Goal: Information Seeking & Learning: Learn about a topic

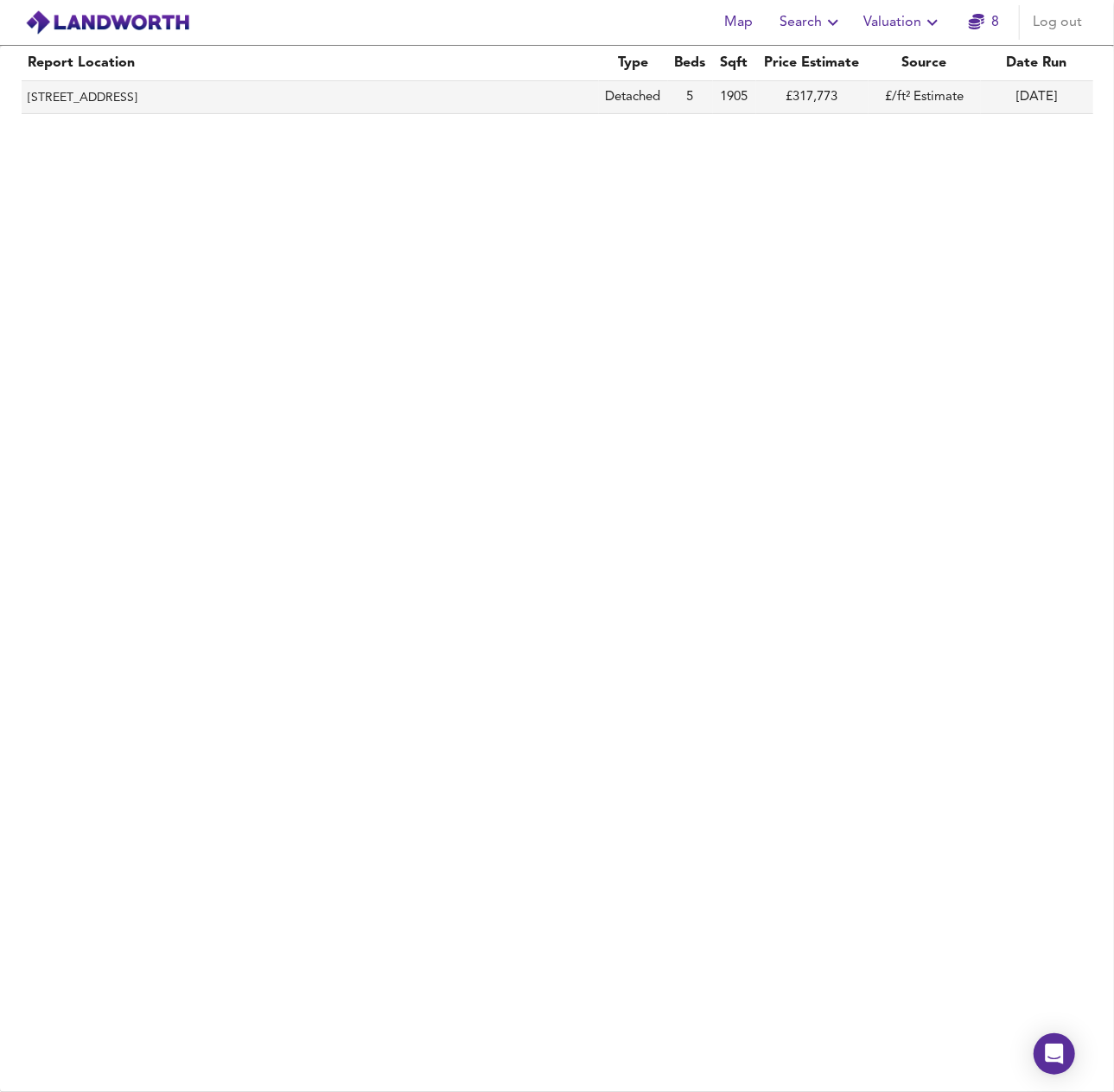
click at [246, 107] on th "[STREET_ADDRESS]" at bounding box center [310, 97] width 578 height 33
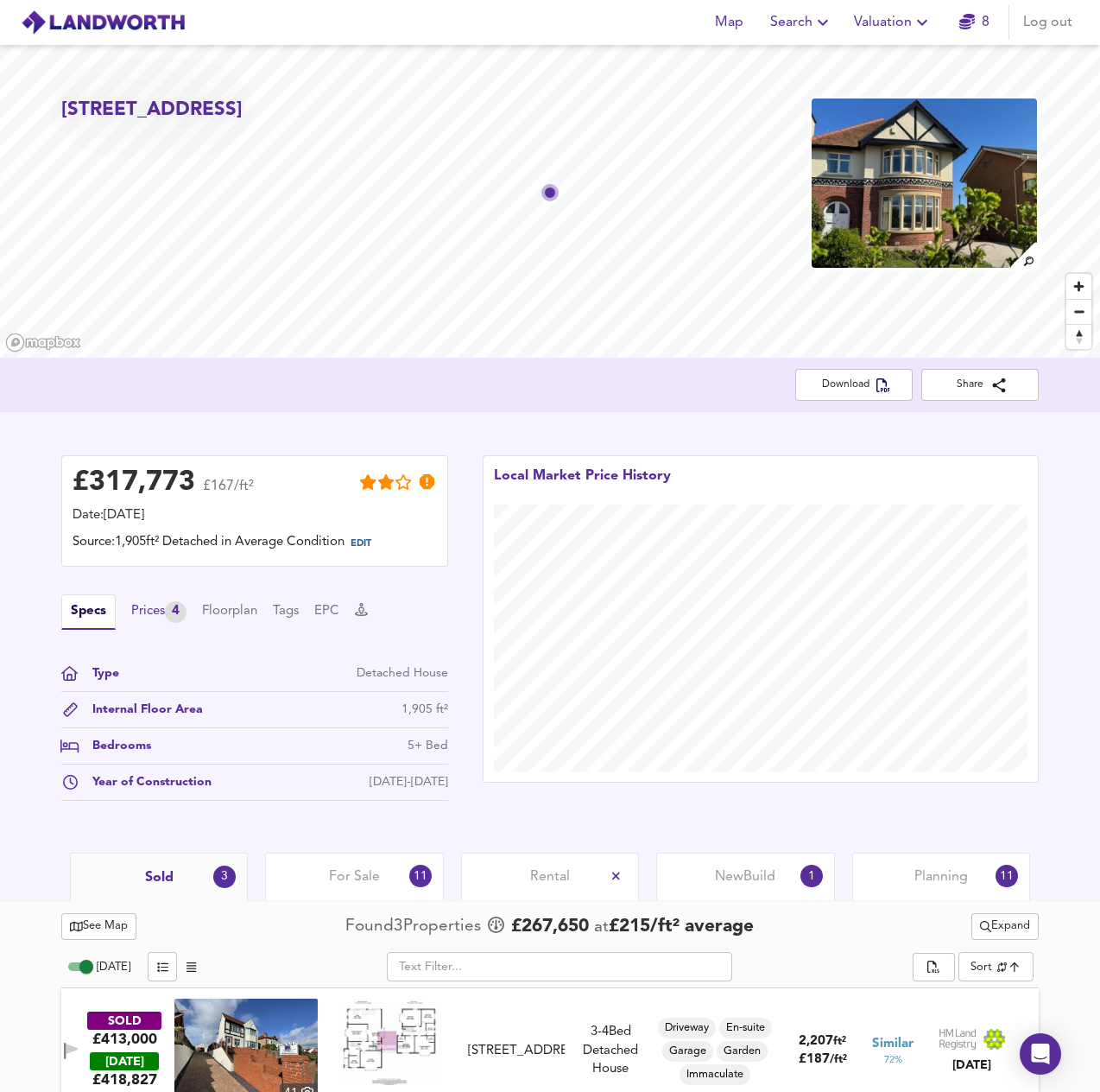
click at [158, 616] on div "Prices 4" at bounding box center [158, 611] width 55 height 22
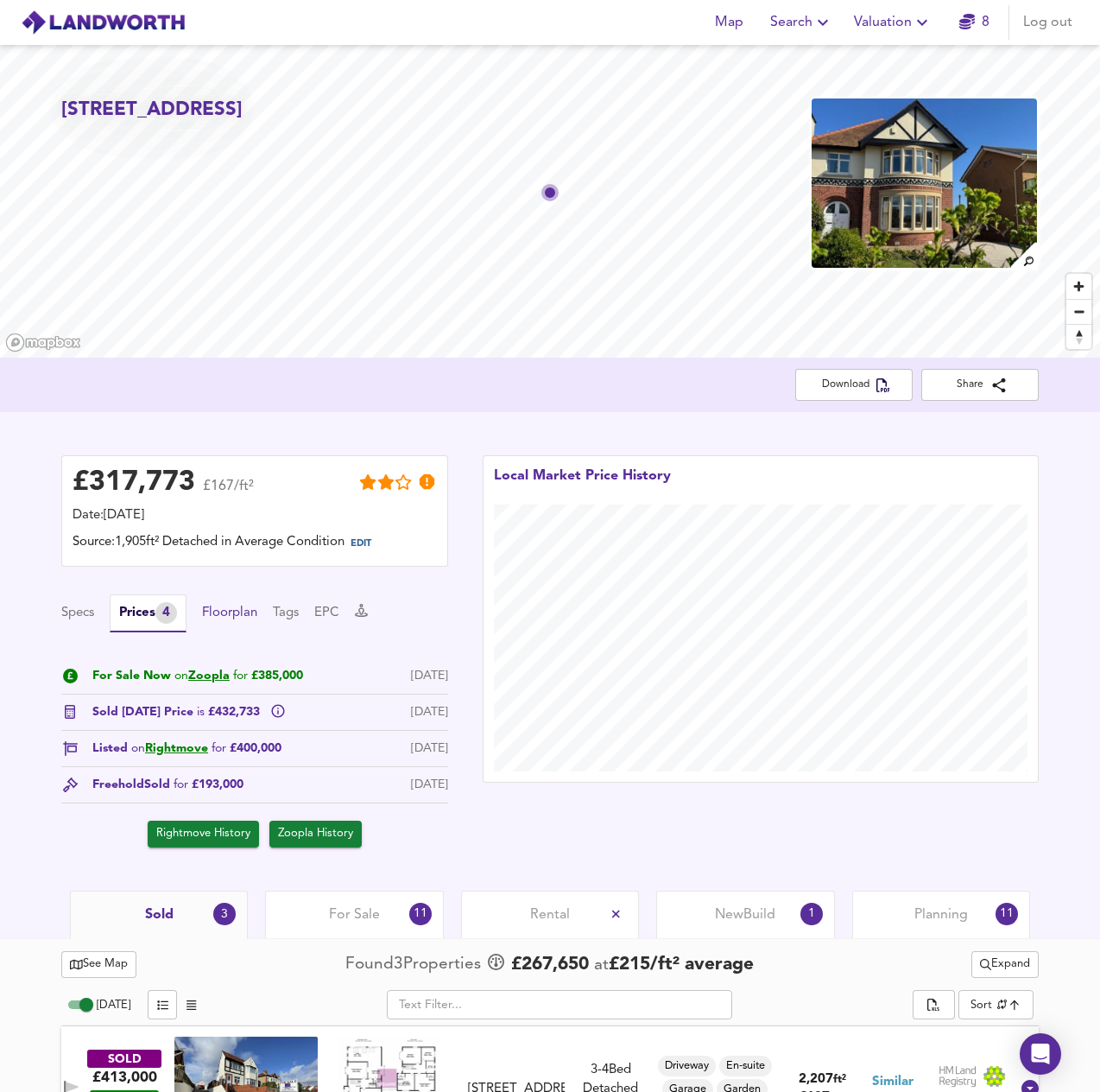
click at [240, 614] on button "Floorplan" at bounding box center [230, 613] width 55 height 19
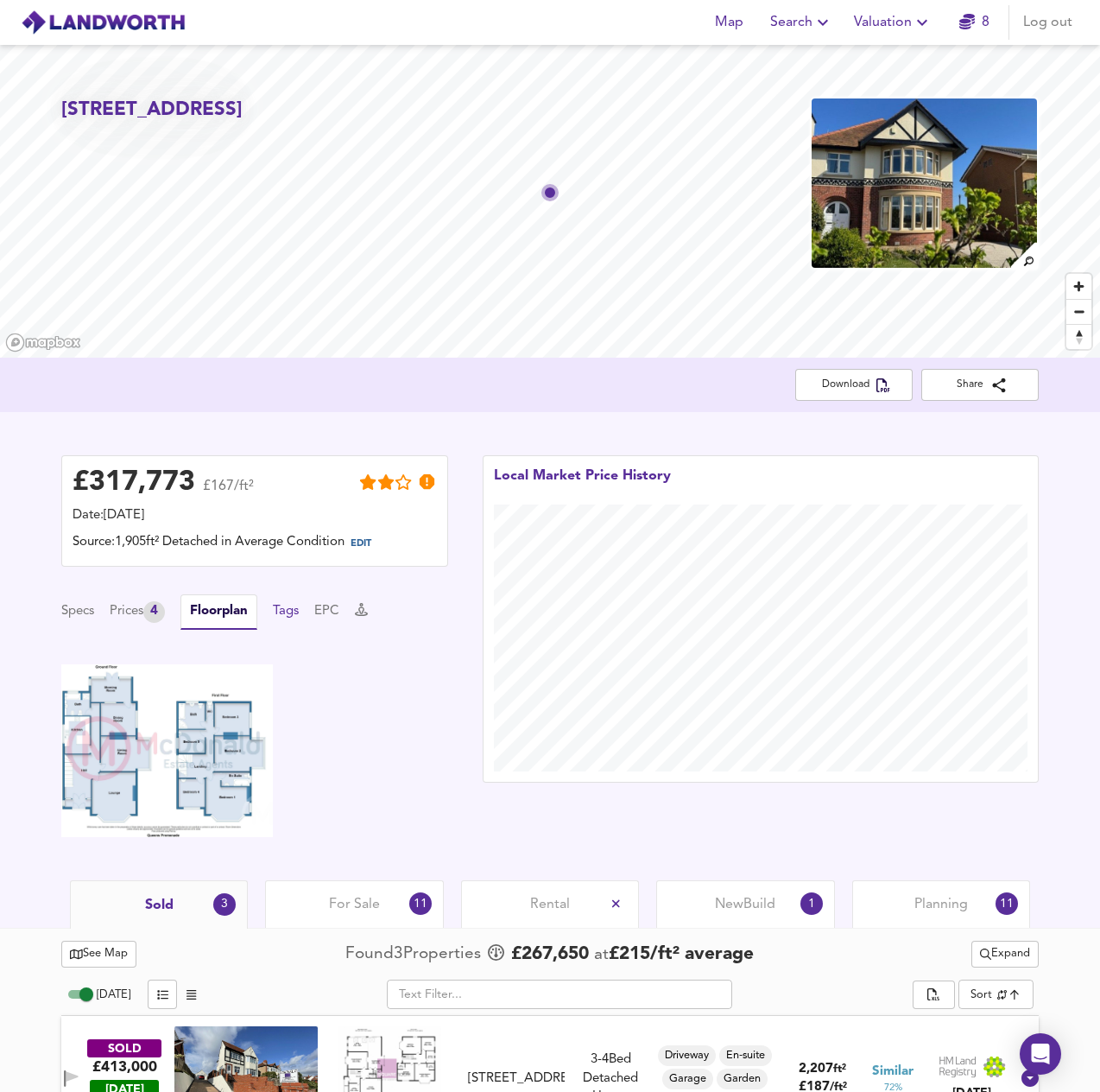
click at [299, 613] on button "Tags" at bounding box center [286, 611] width 26 height 19
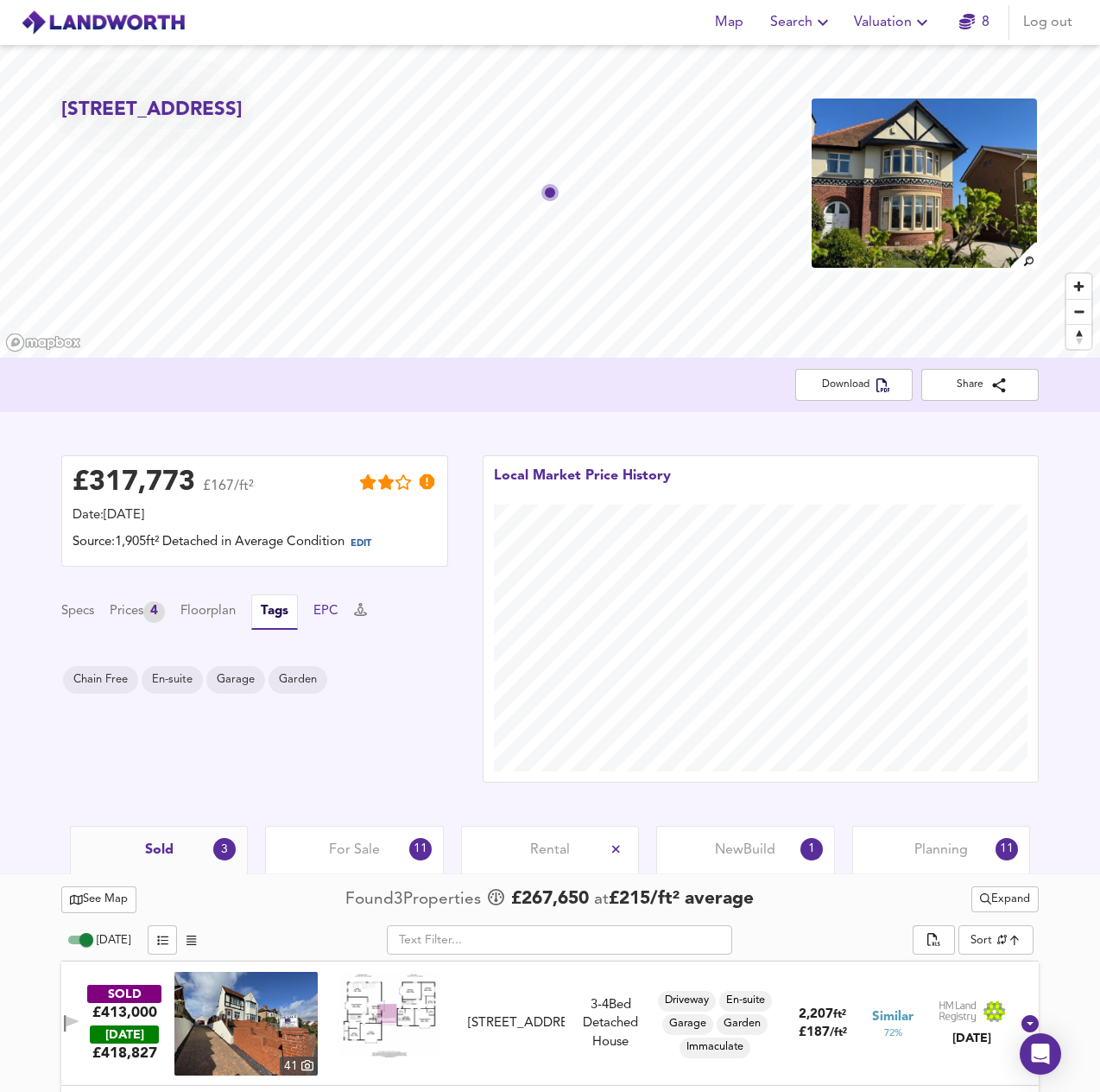
click at [326, 614] on button "EPC" at bounding box center [326, 611] width 25 height 19
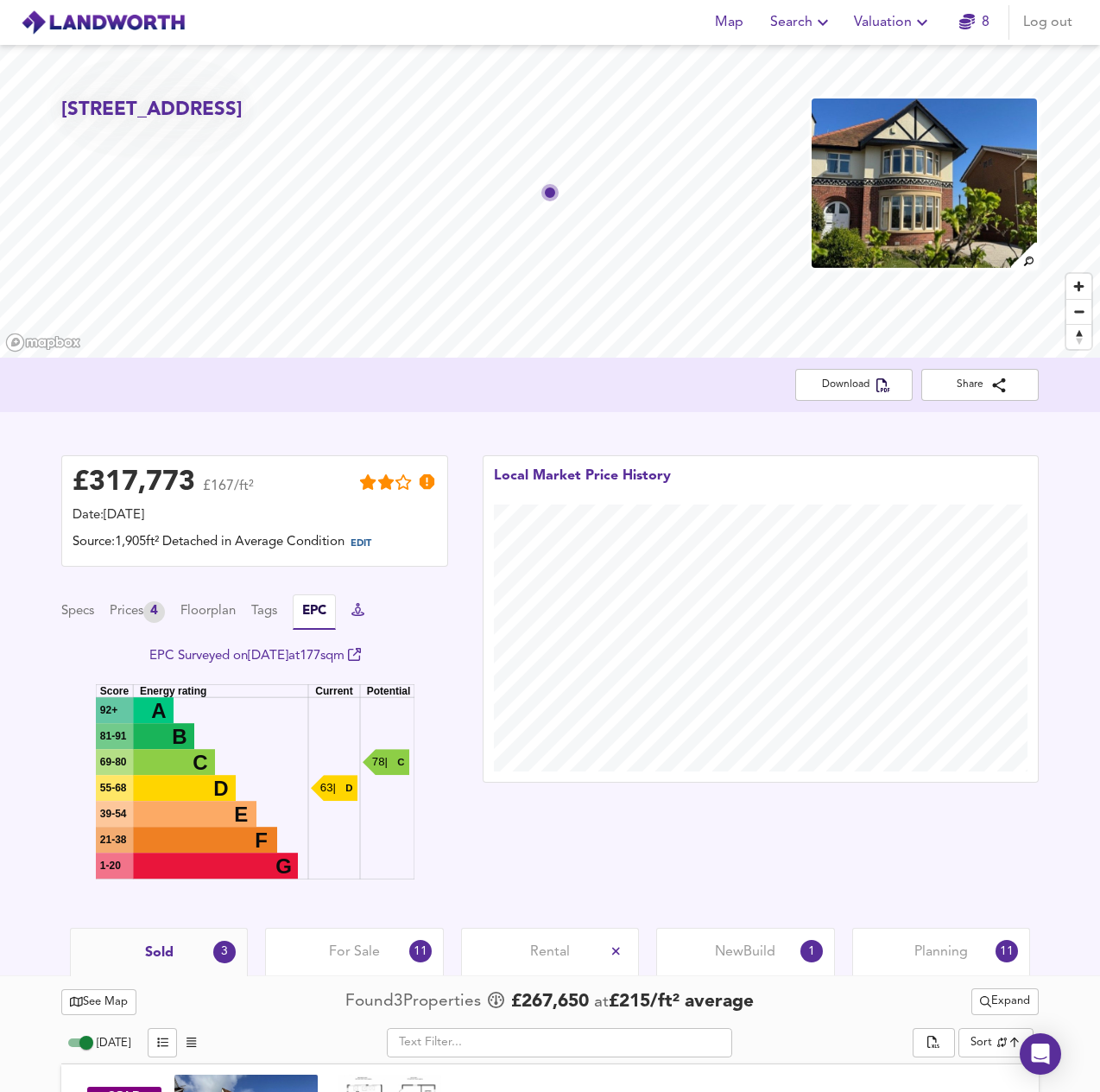
click at [362, 616] on icon at bounding box center [358, 609] width 13 height 13
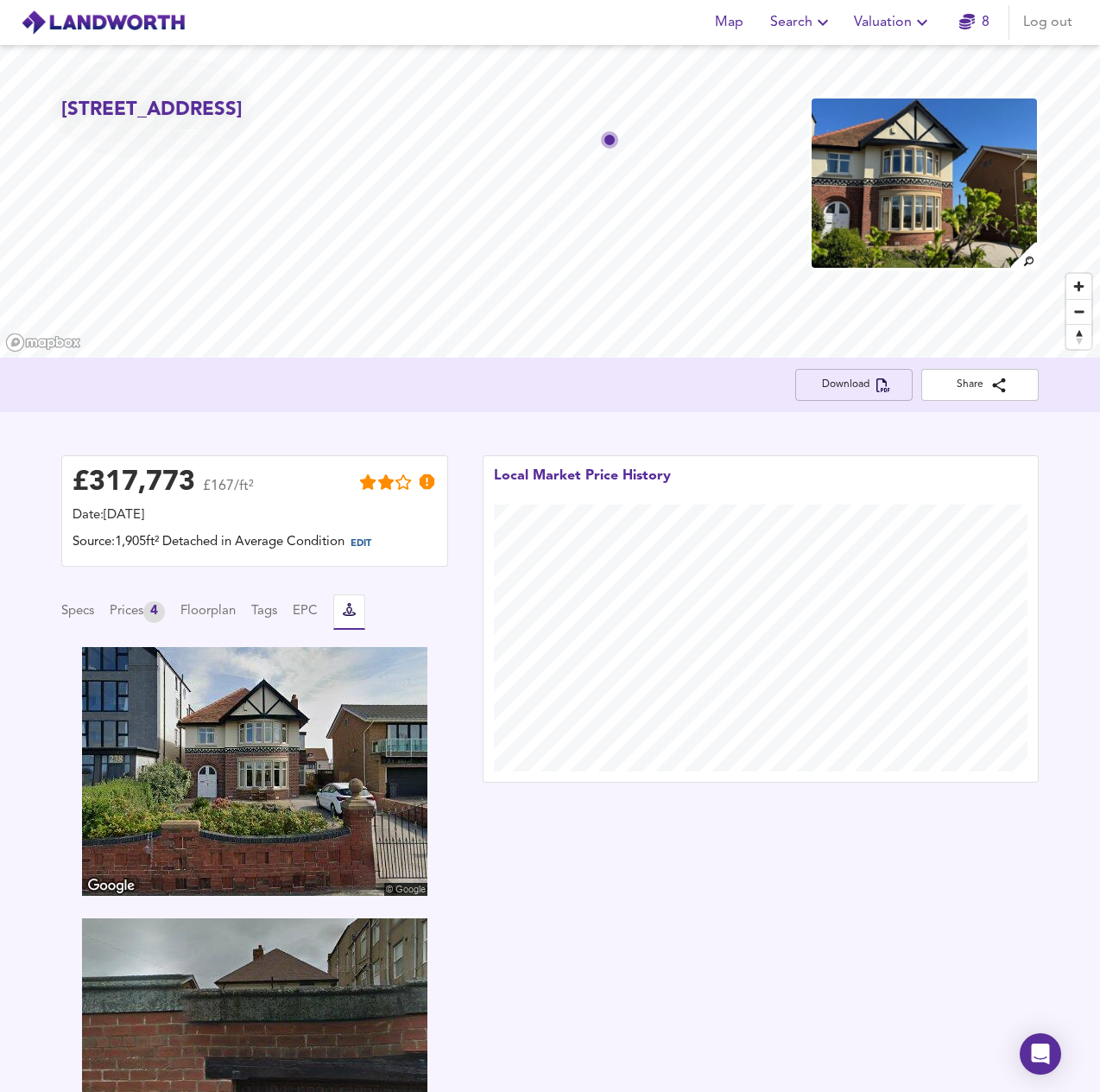
click at [825, 381] on span "Download" at bounding box center [855, 384] width 90 height 18
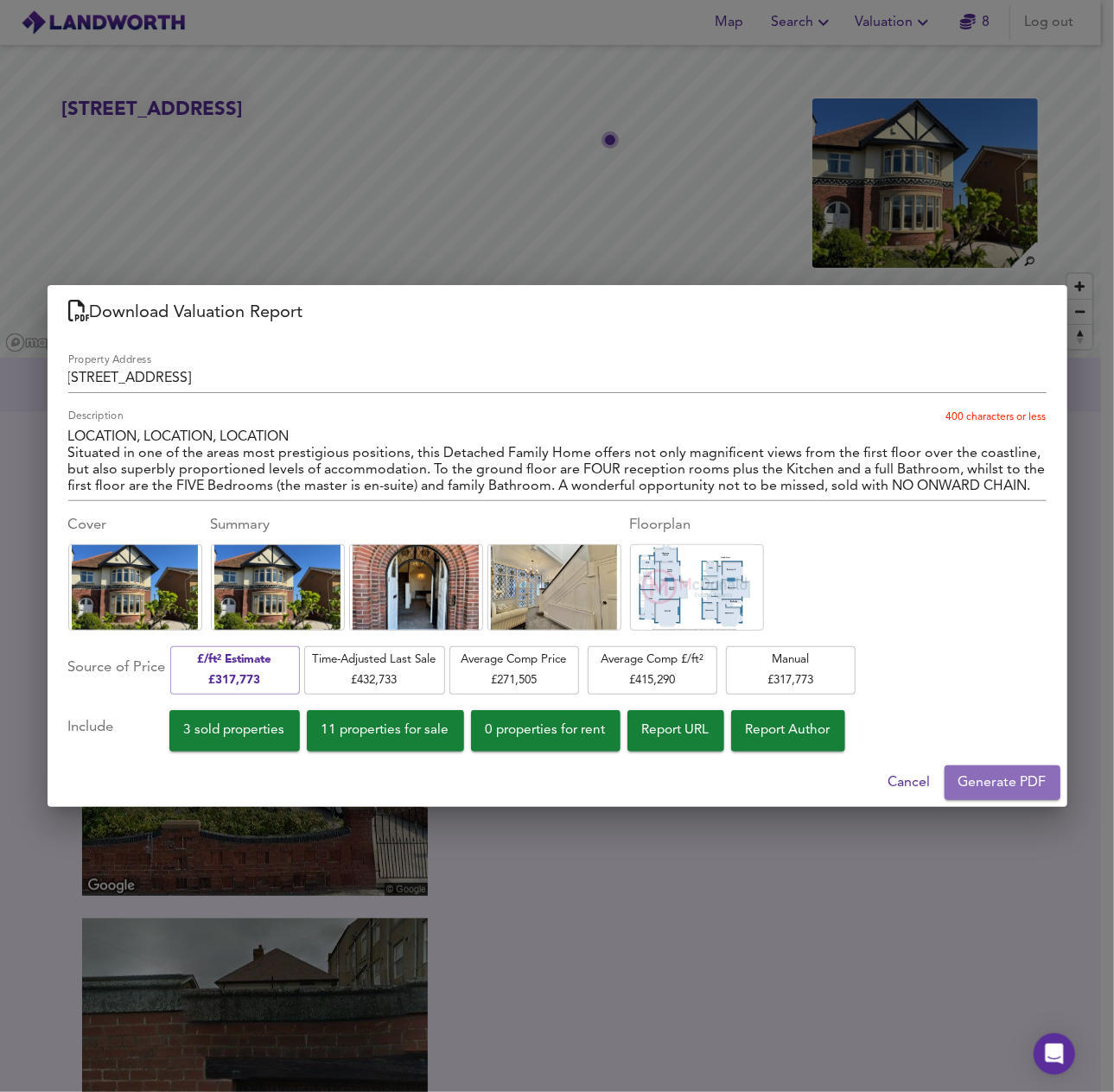
click at [996, 779] on span "Generate PDF" at bounding box center [1002, 783] width 88 height 24
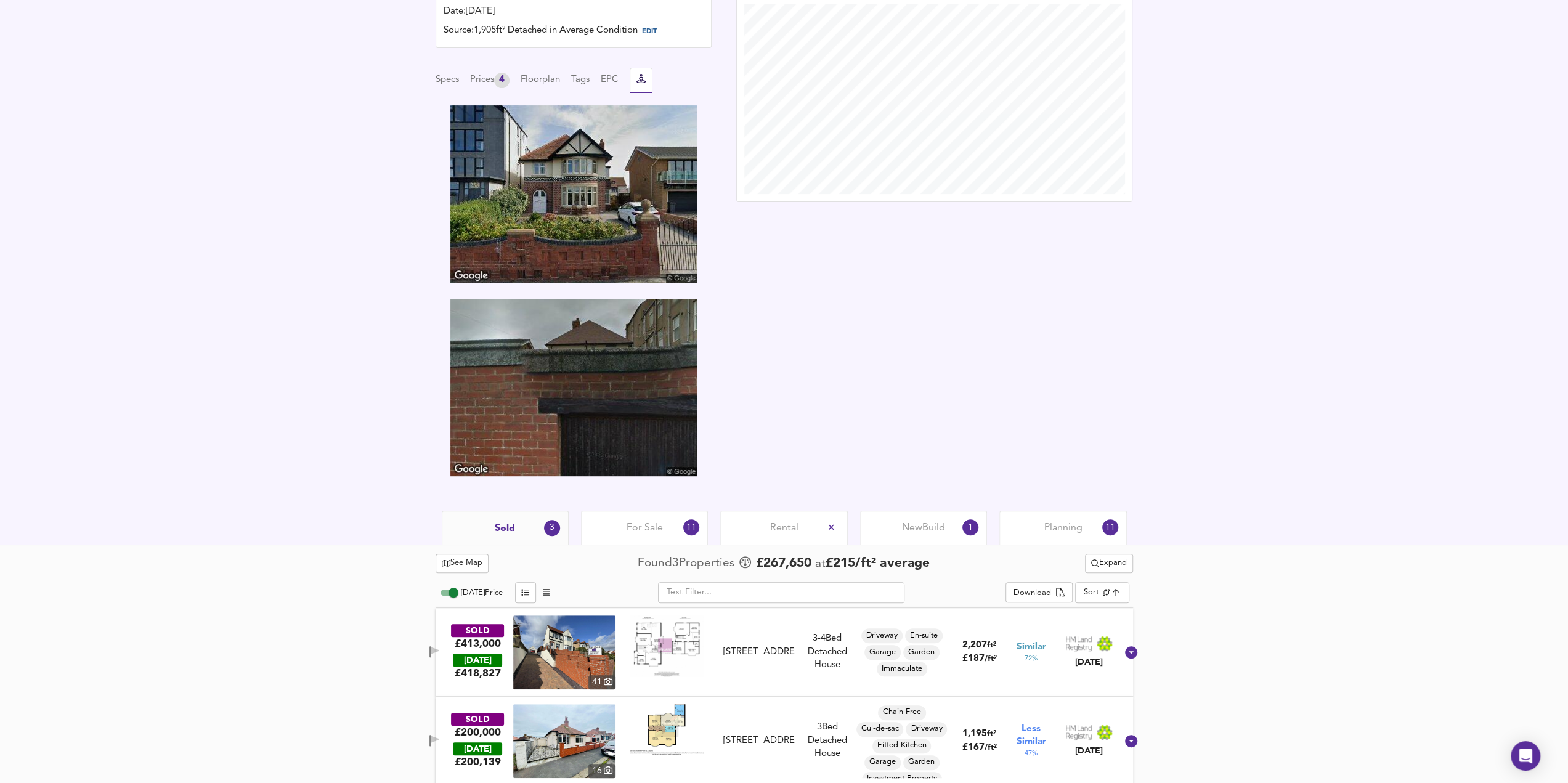
scroll to position [451, 0]
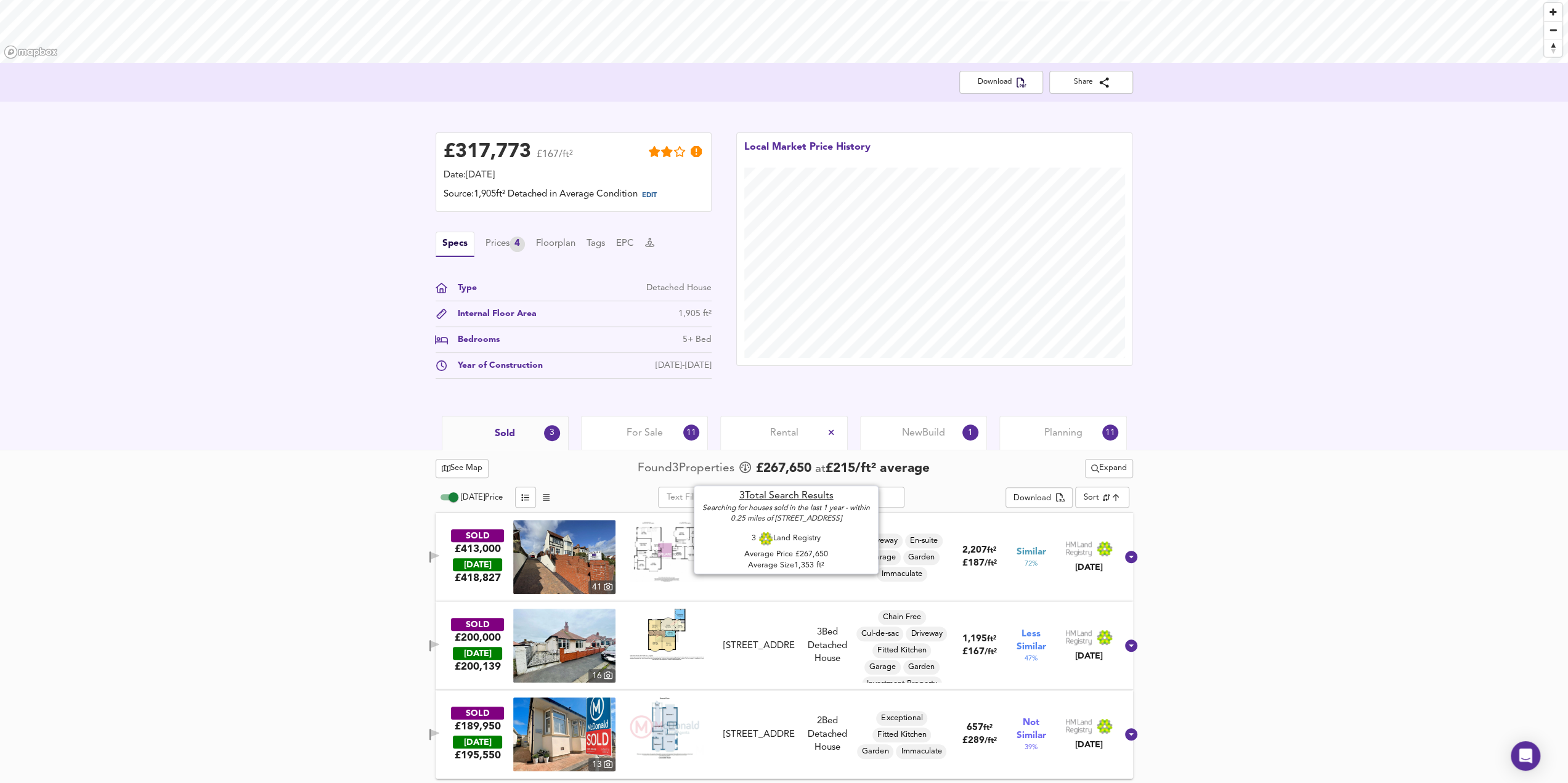
scroll to position [193, 0]
click at [624, 439] on div "For Sale 11" at bounding box center [645, 433] width 127 height 34
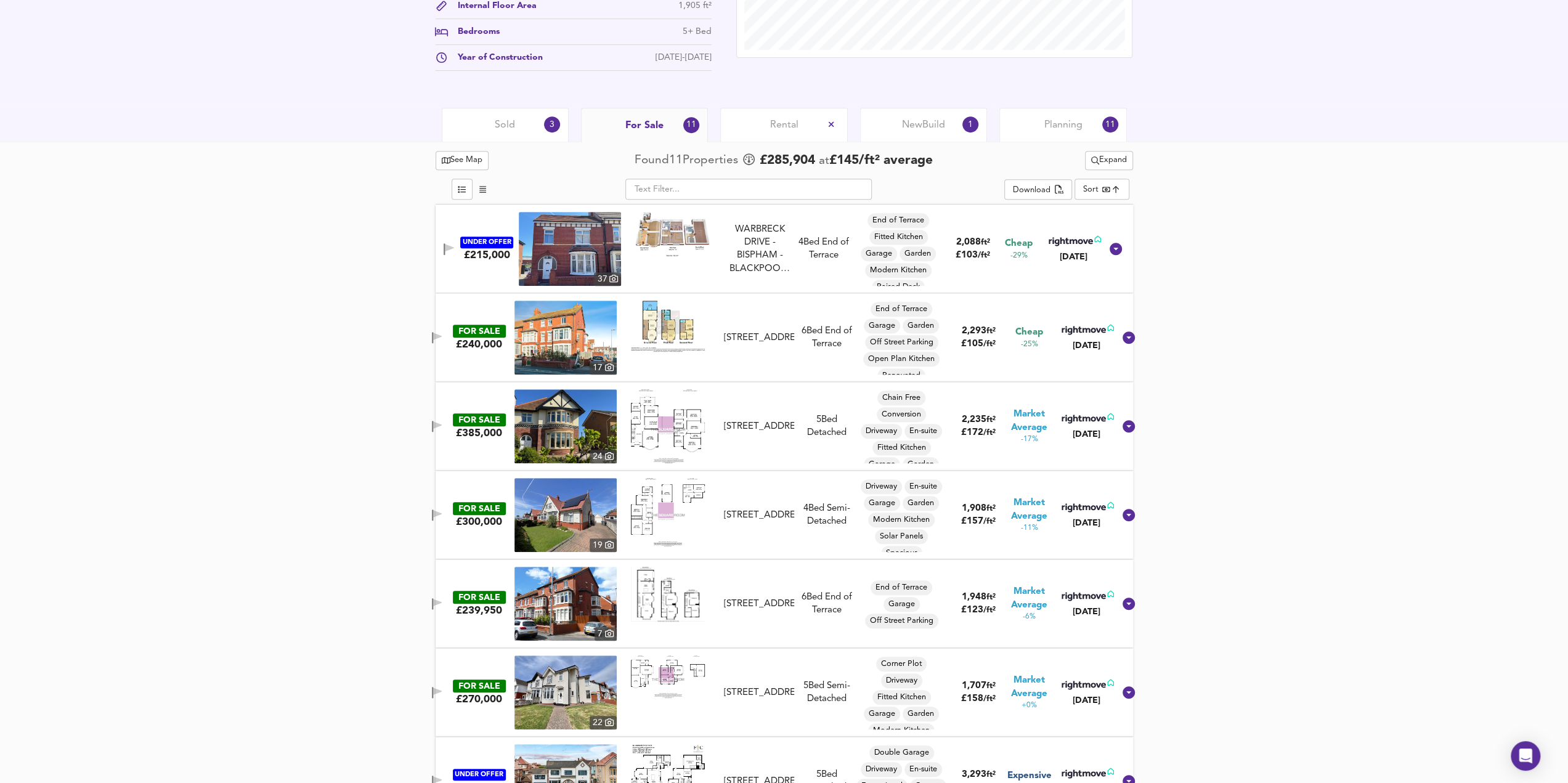
scroll to position [439, 0]
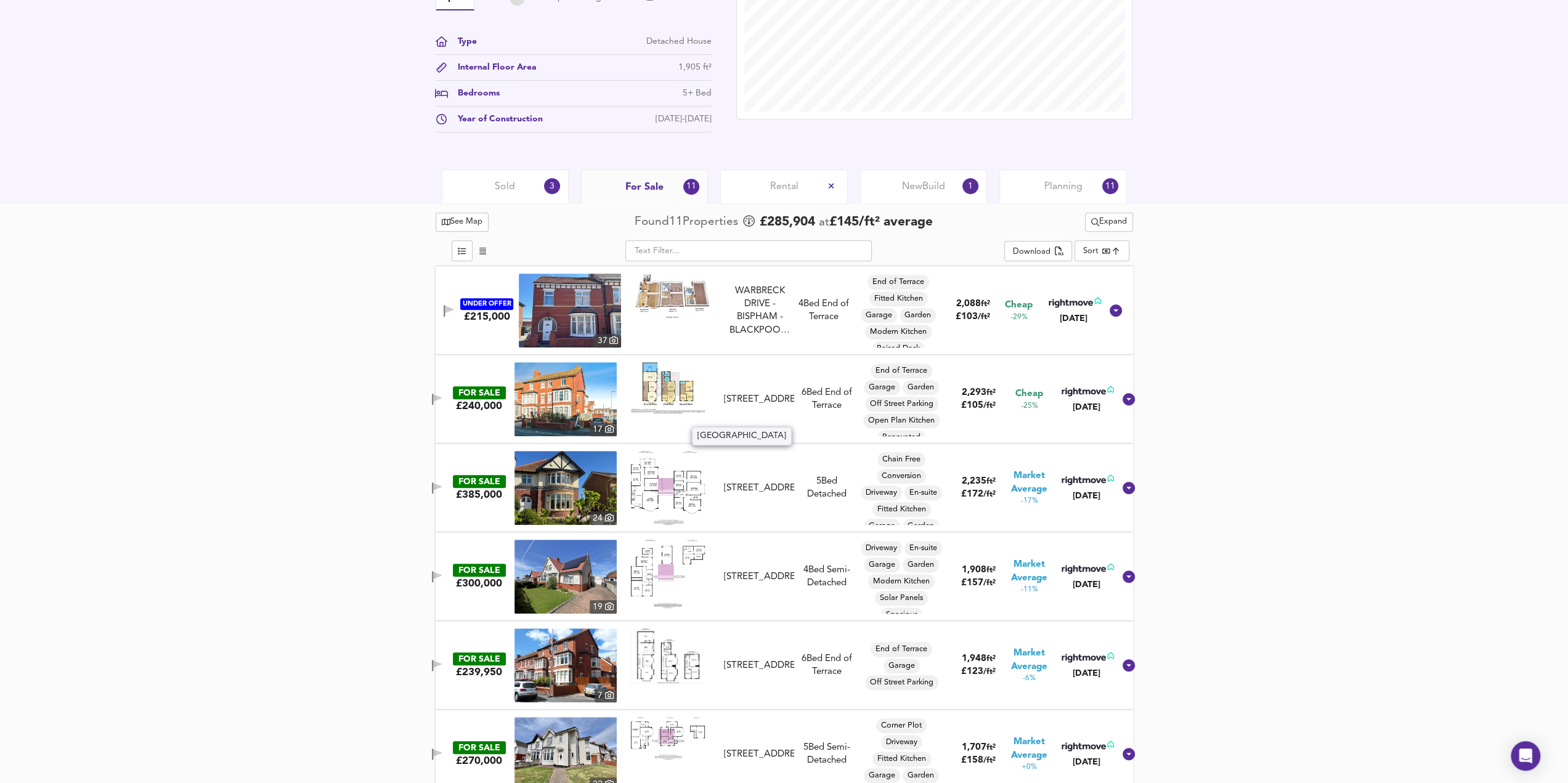
click at [747, 393] on div "Hesketh Avenue, BLACKPOOL, Lancashire, FY2 9JX" at bounding box center [759, 399] width 70 height 13
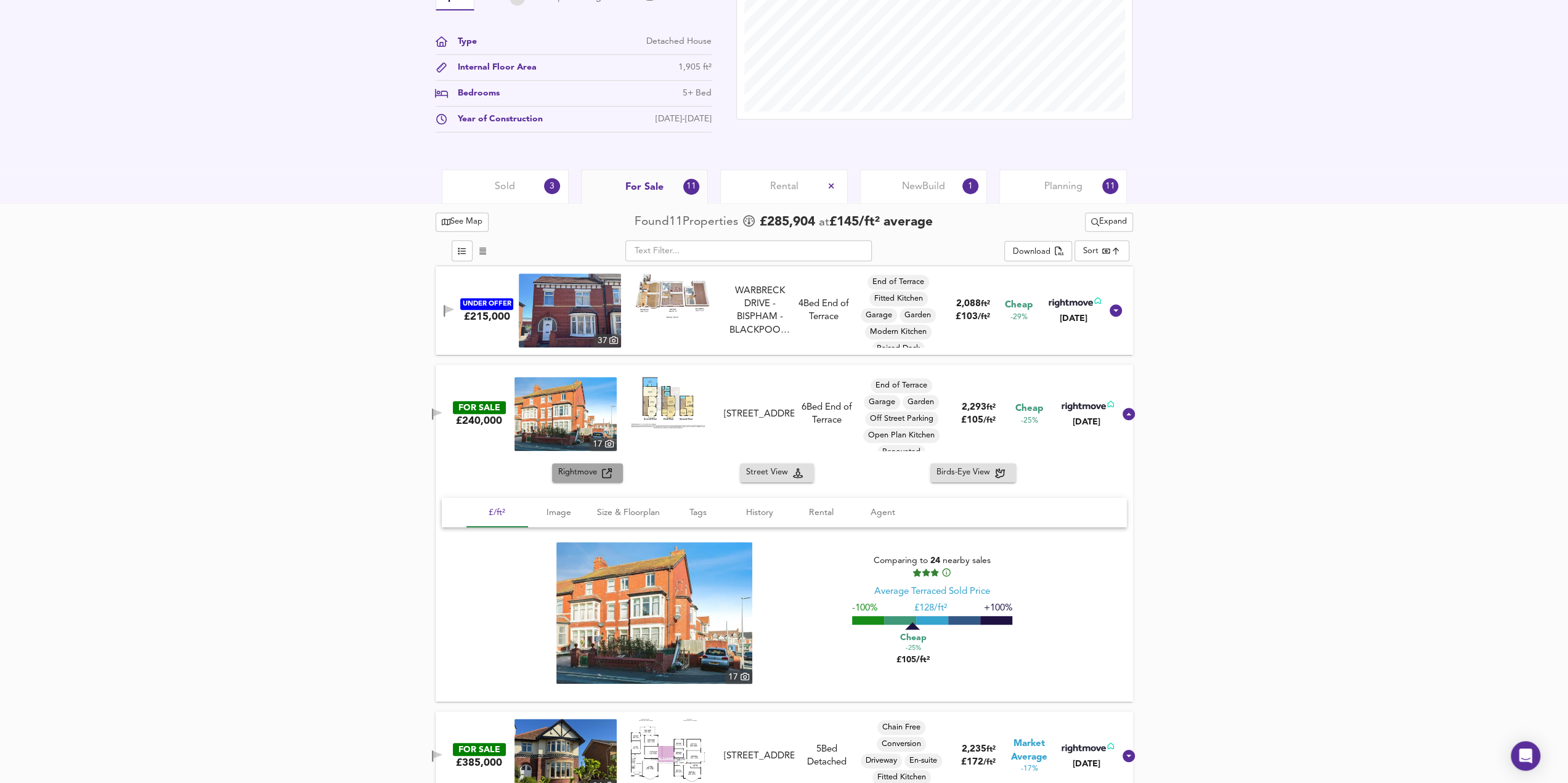
click at [584, 475] on span "Rightmove" at bounding box center [580, 473] width 43 height 14
click at [649, 317] on link at bounding box center [672, 310] width 74 height 74
click at [756, 318] on div "WARBRECK DRIVE - BISPHAM - BLACKPOOL - FY2 9LE" at bounding box center [760, 311] width 63 height 53
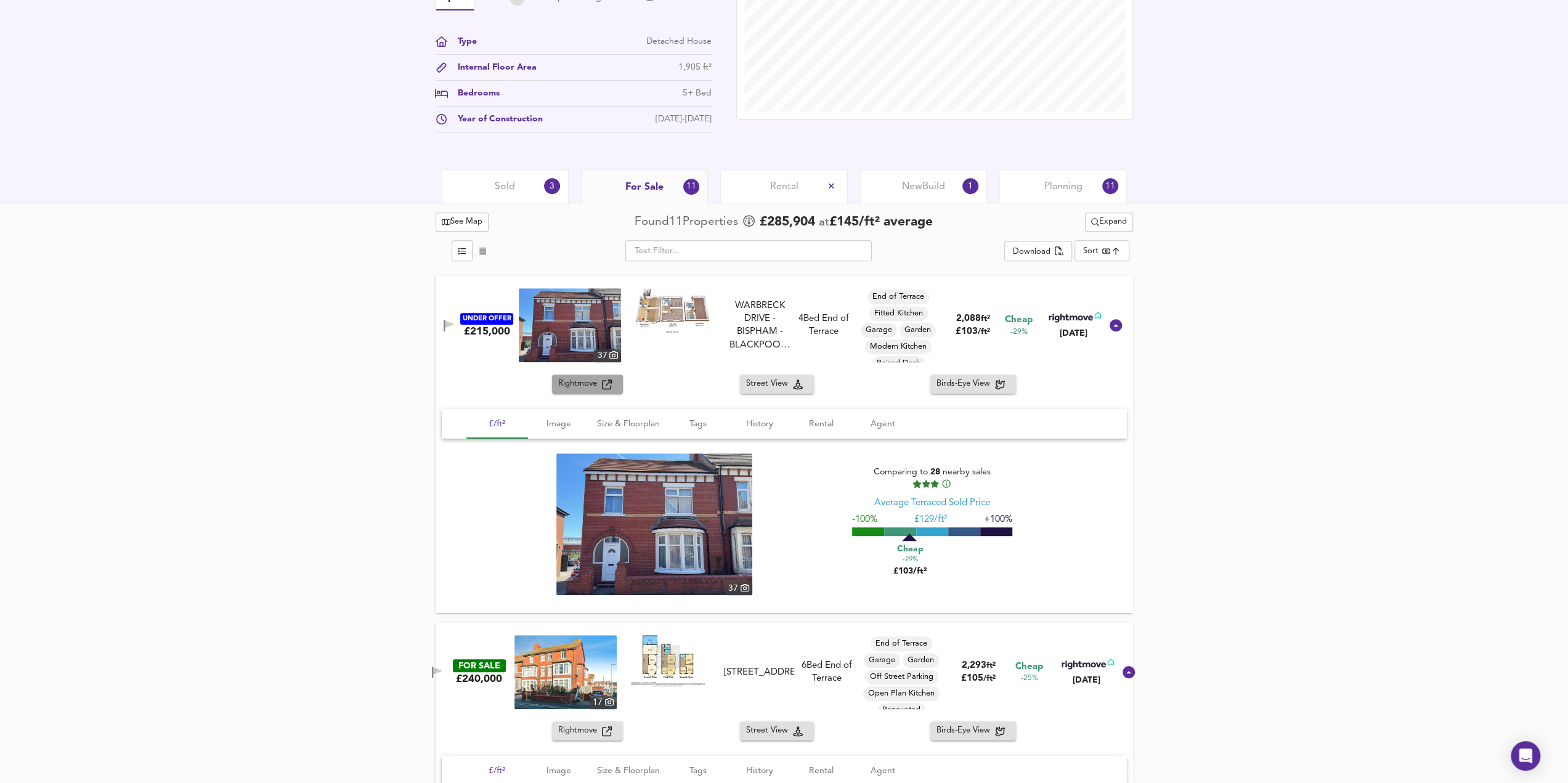
click at [581, 384] on span "Rightmove" at bounding box center [580, 384] width 43 height 14
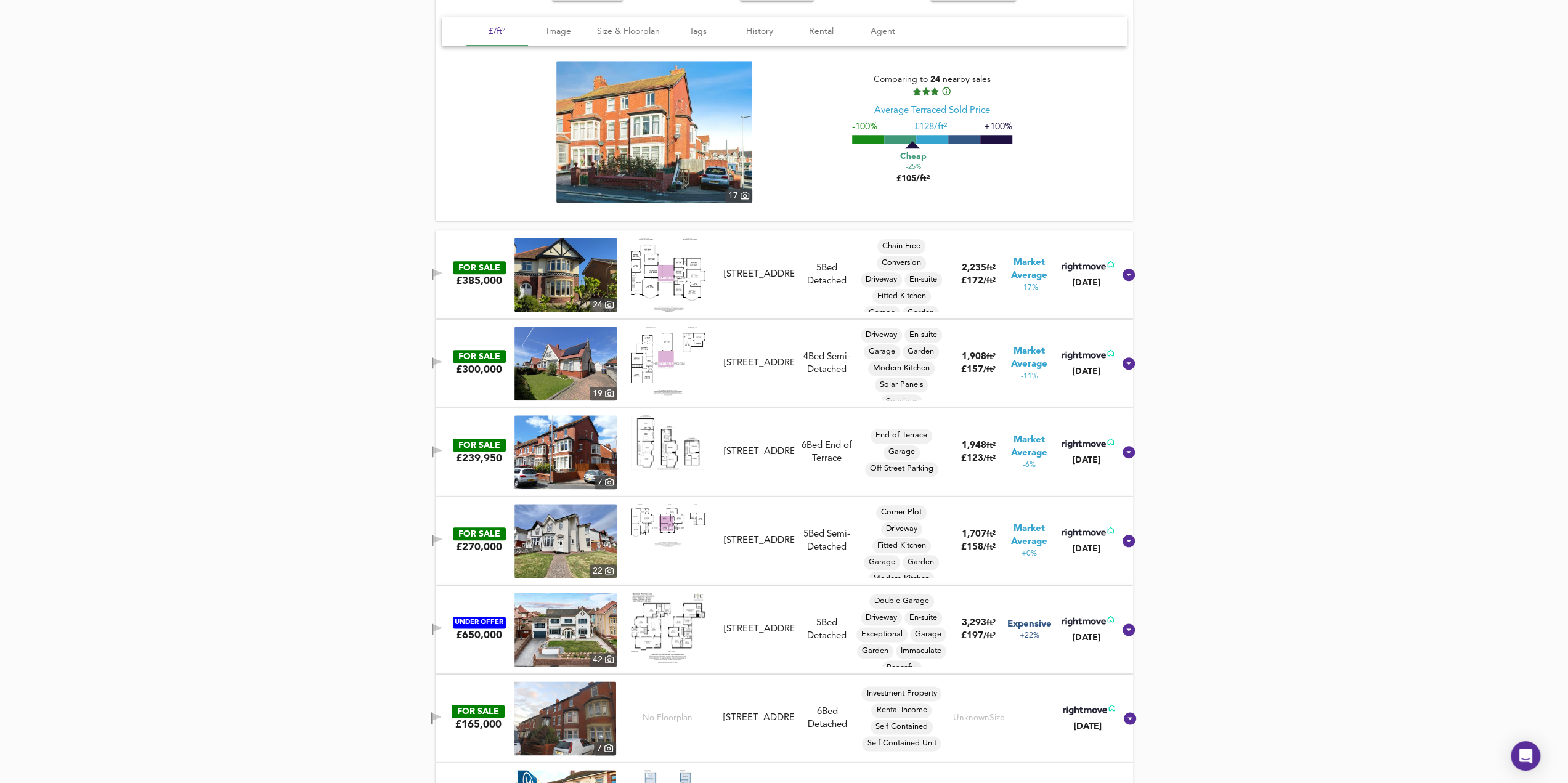
scroll to position [1178, 0]
click at [727, 366] on div "Sandhurst Avenue, Bispham, FY2 9AU" at bounding box center [760, 363] width 80 height 13
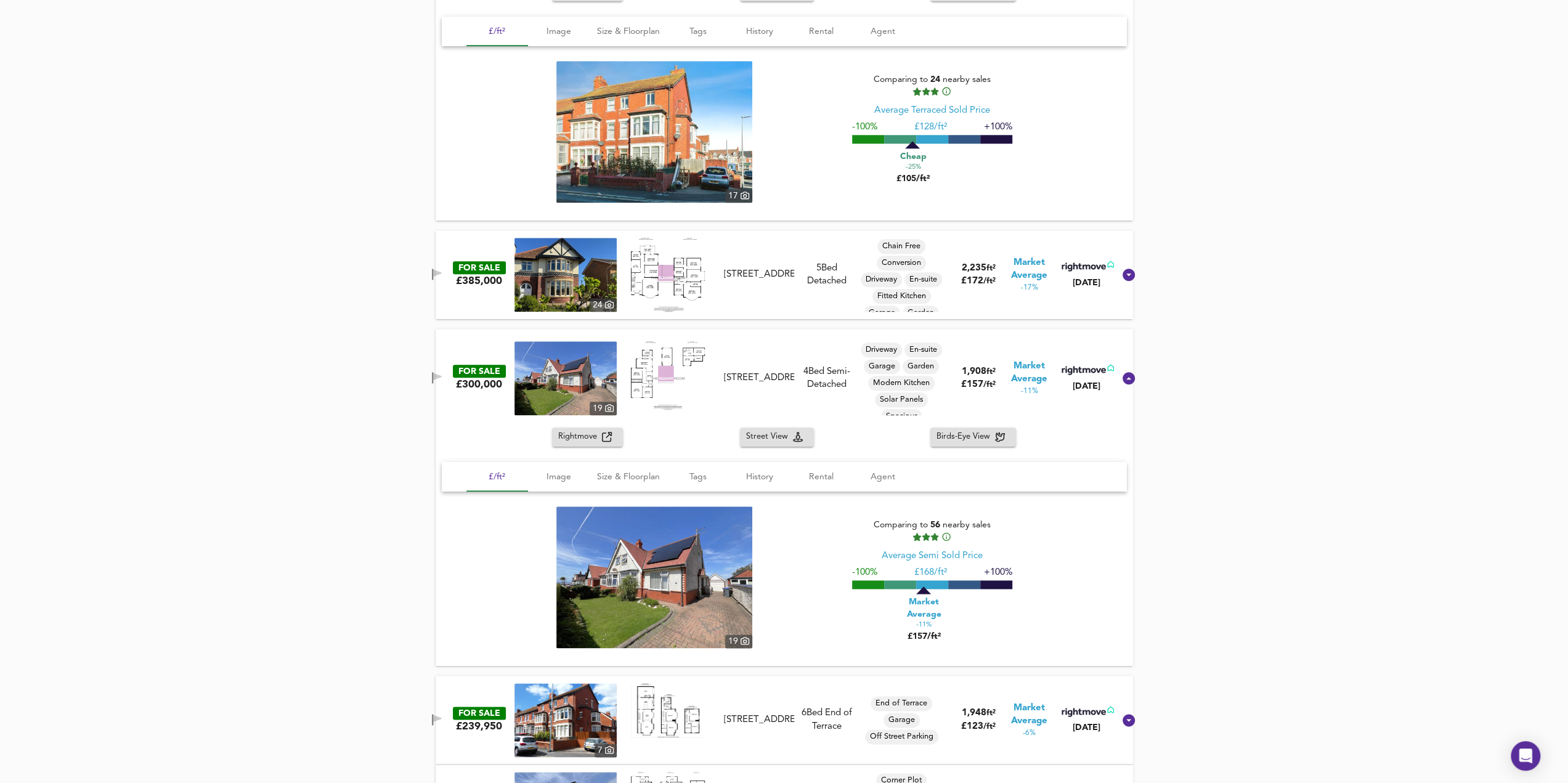
click at [588, 440] on span "Rightmove" at bounding box center [580, 437] width 43 height 14
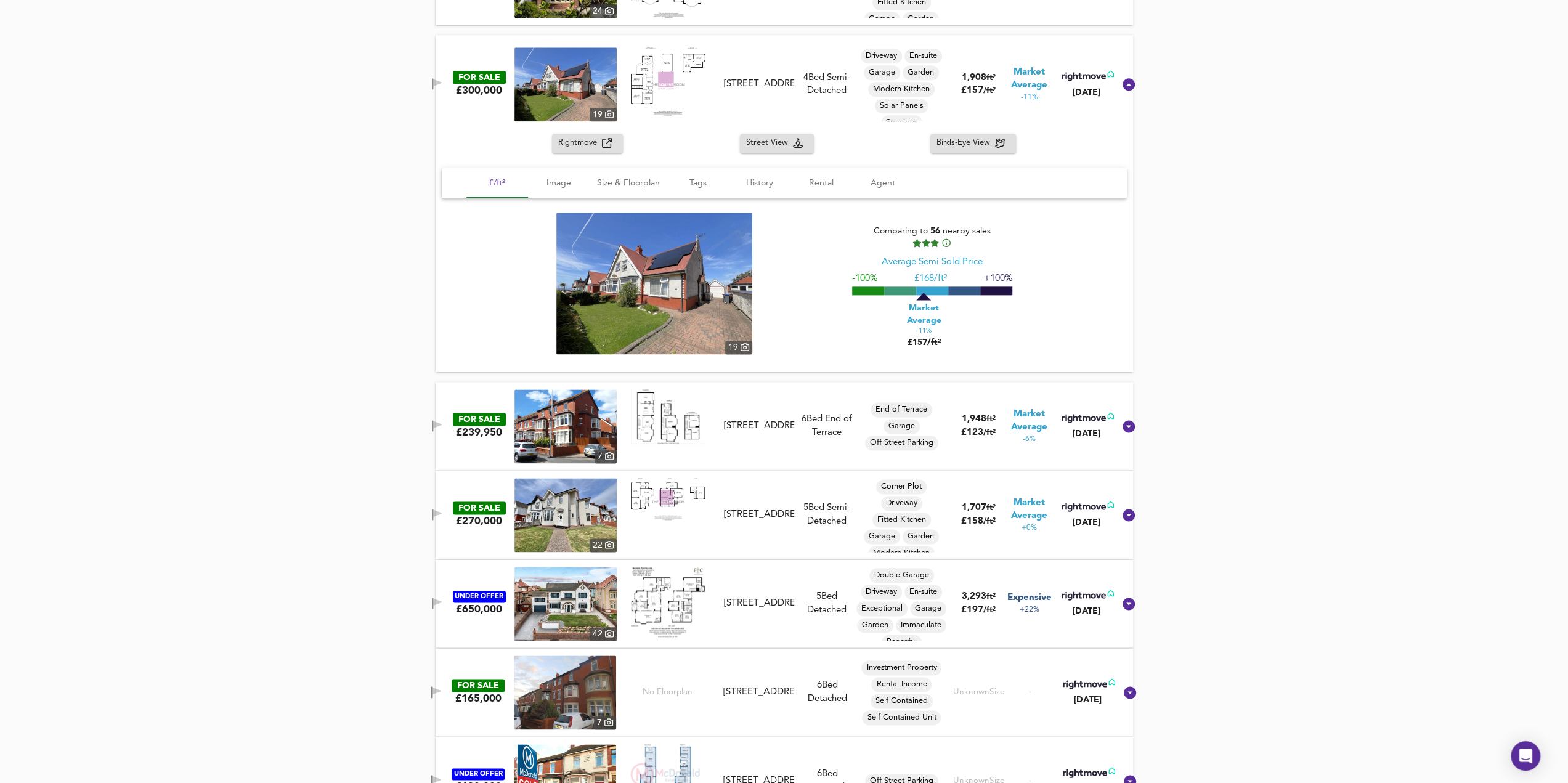
scroll to position [1609, 0]
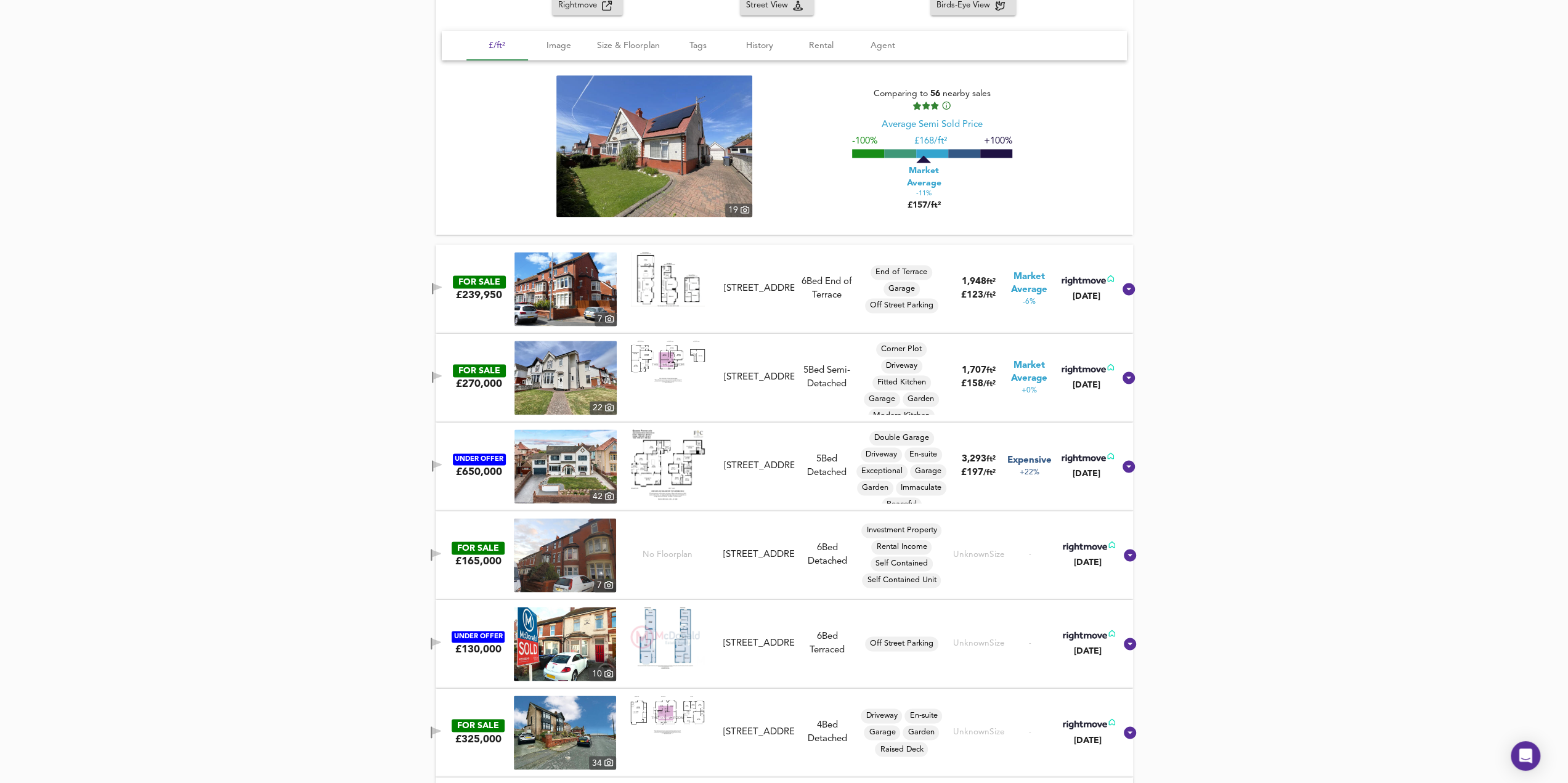
click at [747, 282] on div "Hesketh Avenue, Bispham, FY2 9JX" at bounding box center [759, 288] width 70 height 13
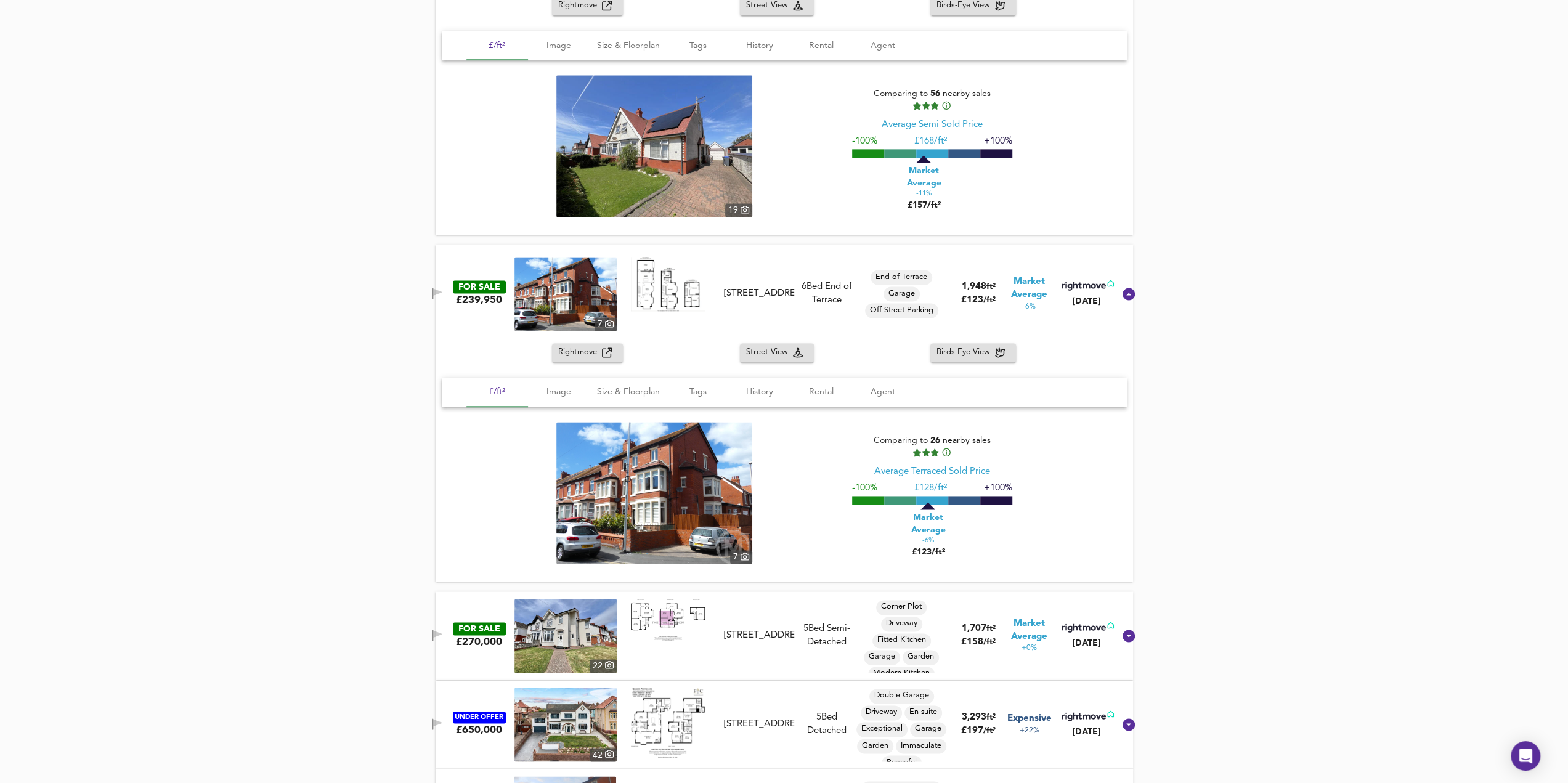
click at [602, 348] on icon "button" at bounding box center [606, 352] width 10 height 10
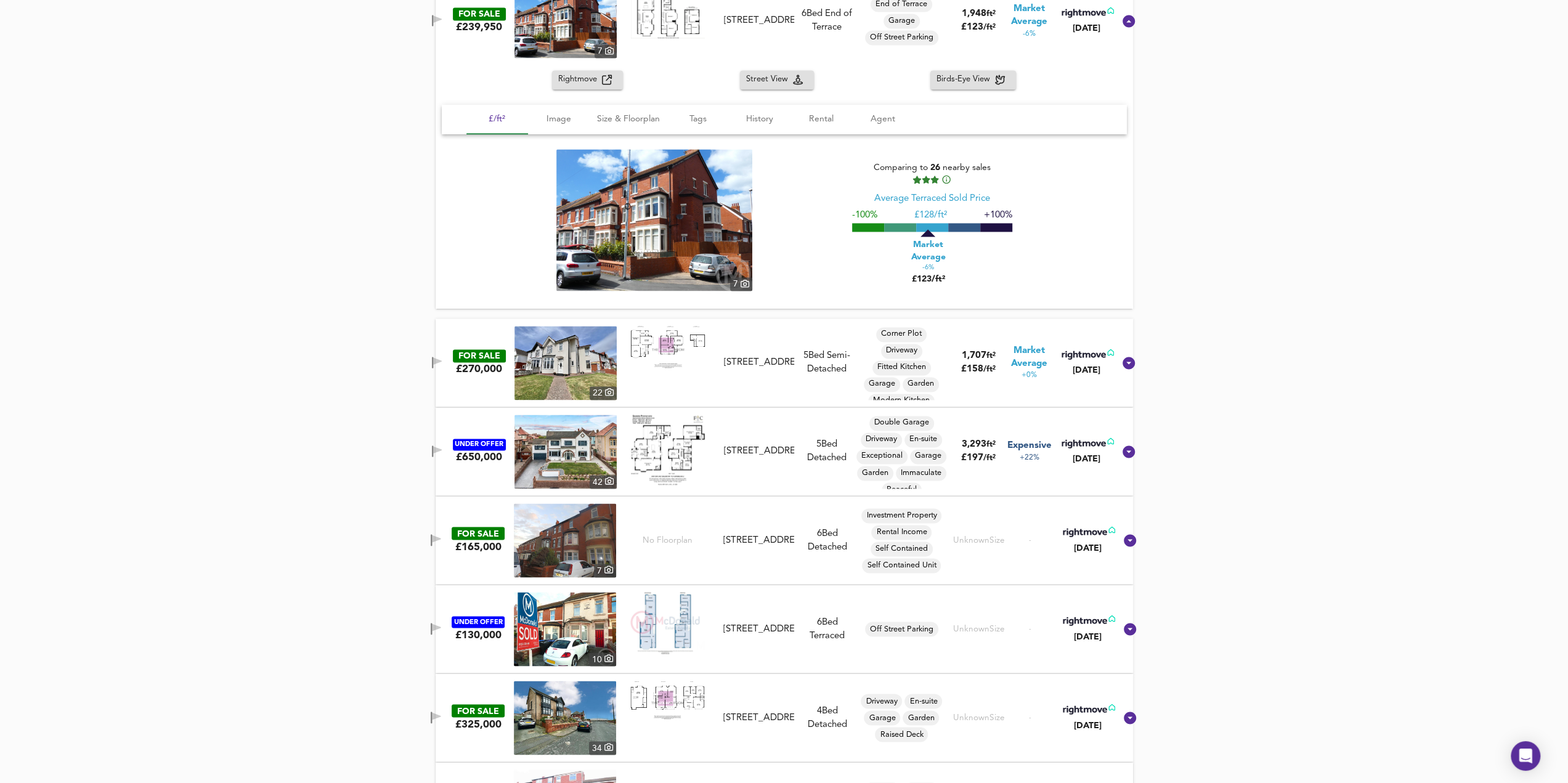
scroll to position [1918, 0]
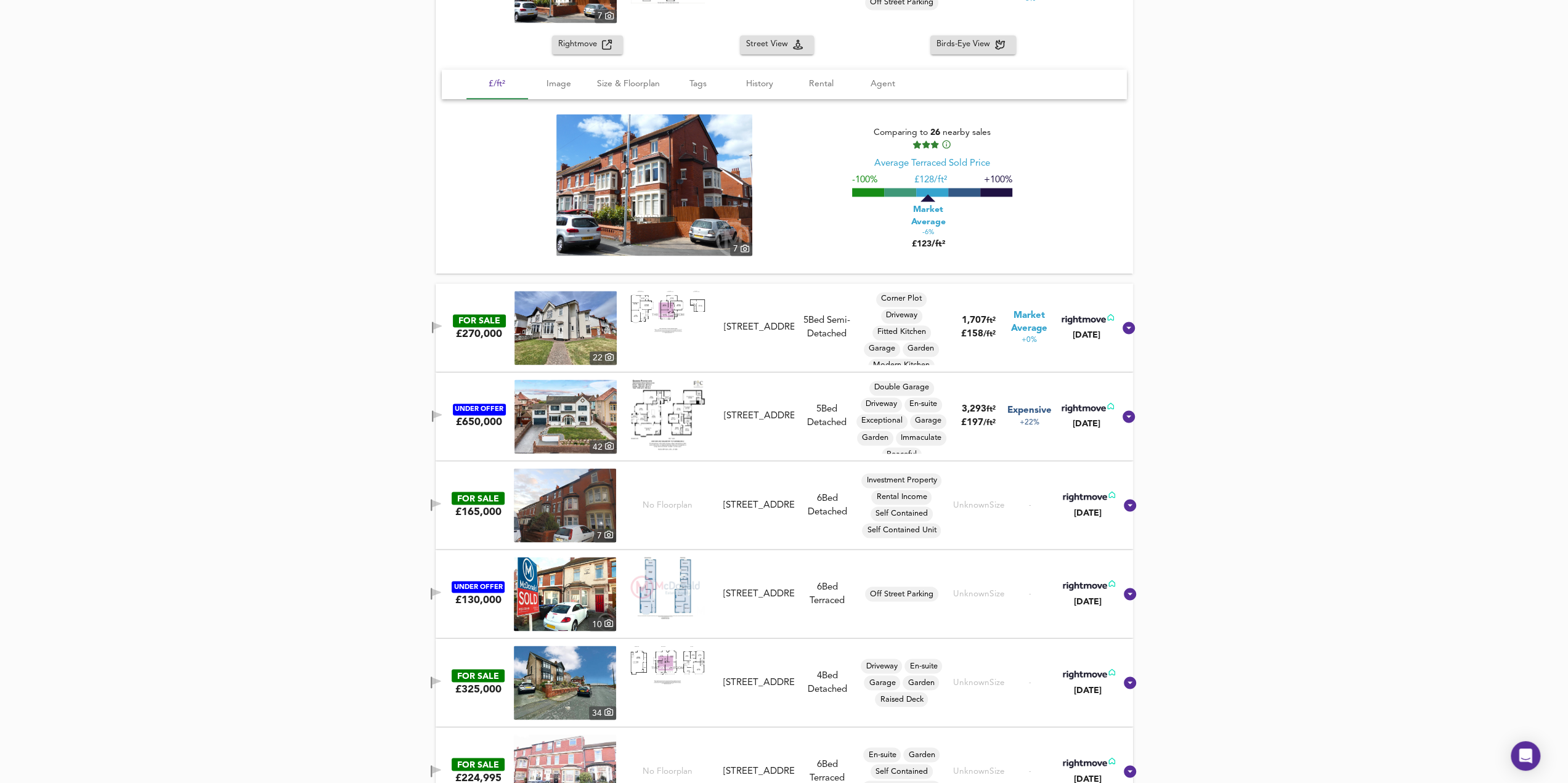
click at [724, 321] on div "Arundel Avenue, Bispham, FY2 9HJ" at bounding box center [760, 327] width 80 height 13
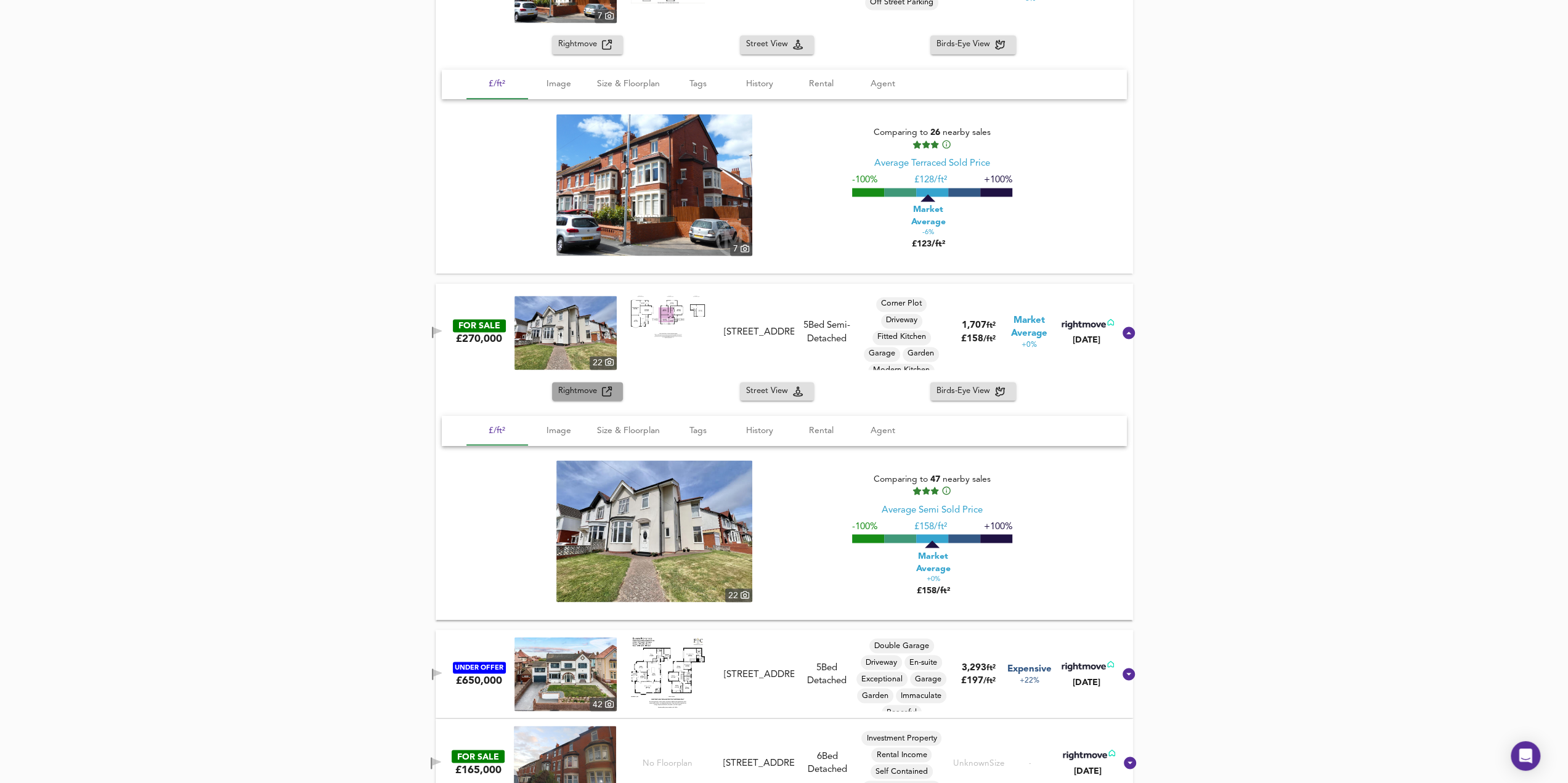
click at [571, 392] on span "Rightmove" at bounding box center [580, 391] width 43 height 14
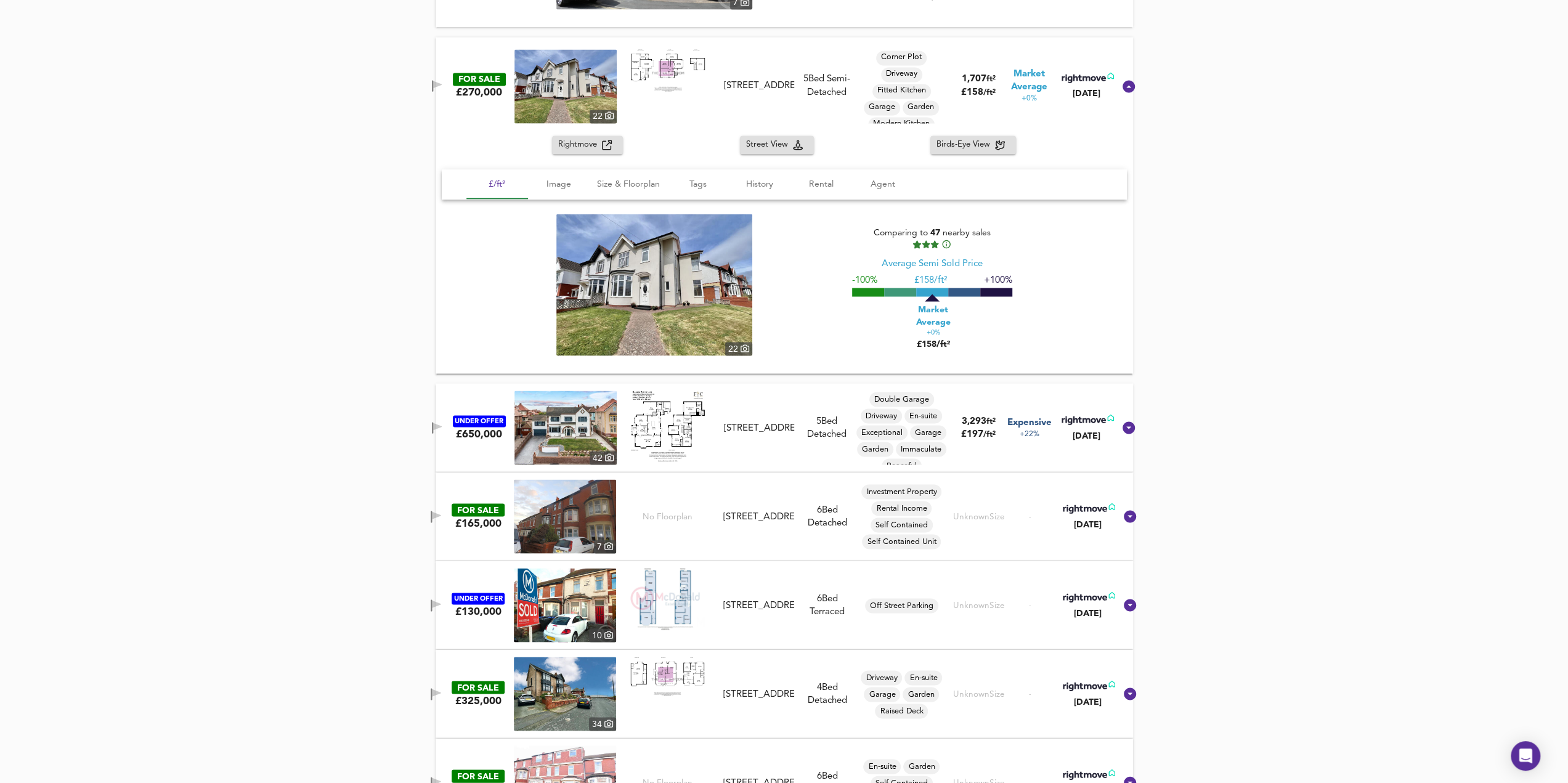
click at [741, 435] on div "Queens Promenade, Bispham, FY2 9AX" at bounding box center [759, 427] width 70 height 13
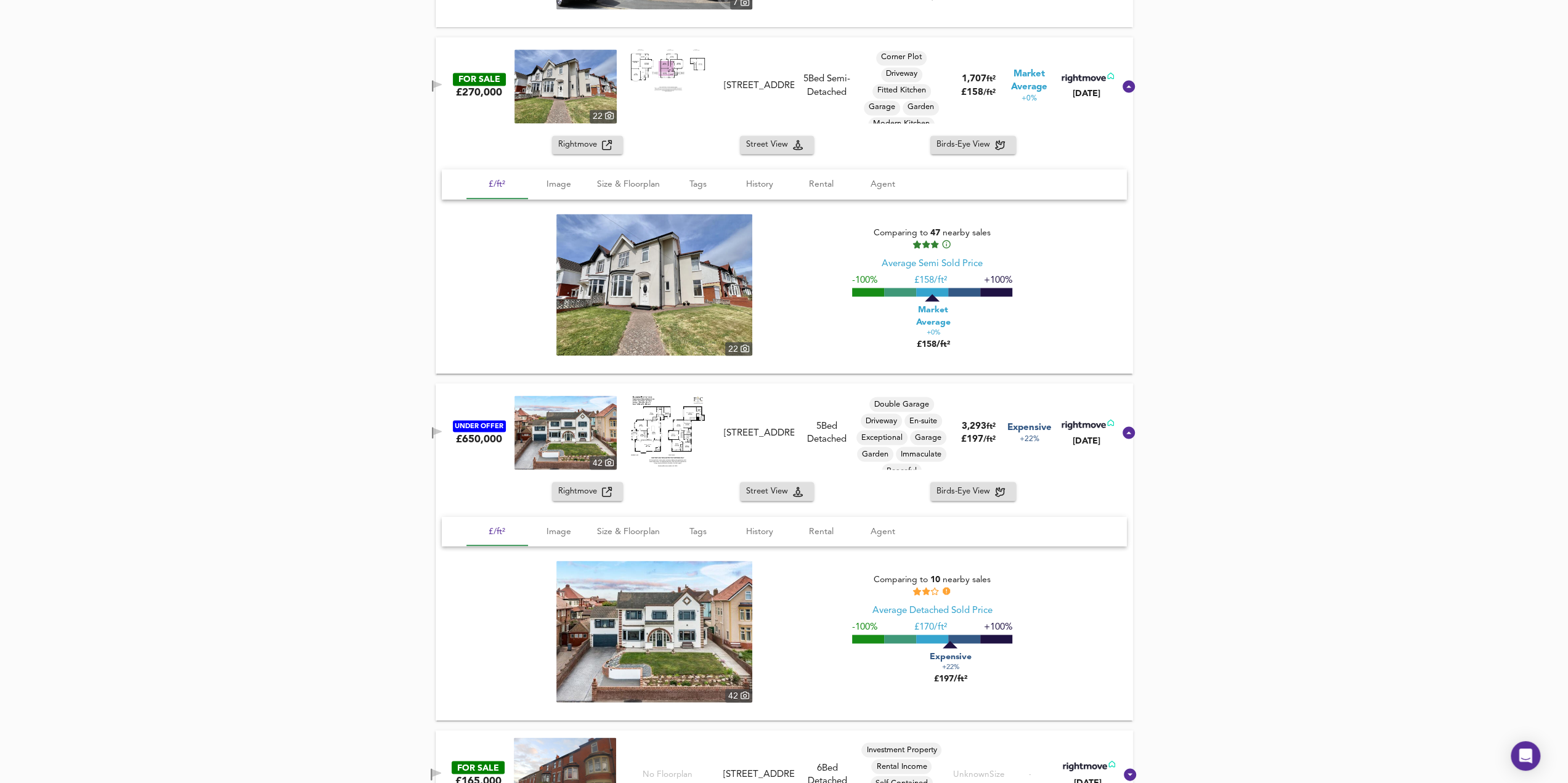
click at [579, 484] on span "Rightmove" at bounding box center [580, 491] width 43 height 14
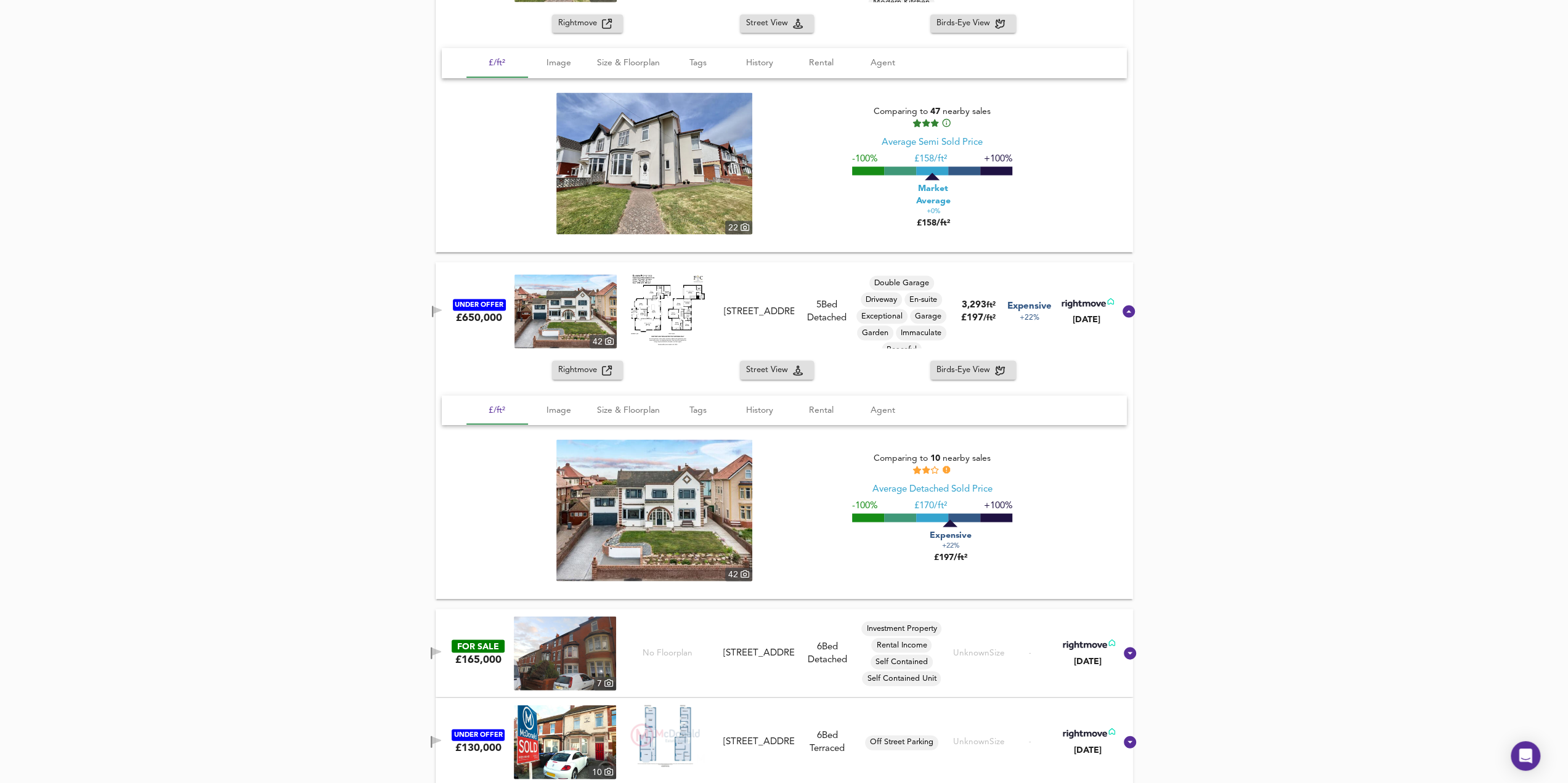
scroll to position [2224, 0]
